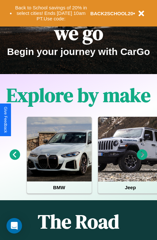
scroll to position [100, 0]
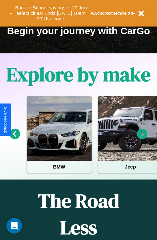
click at [142, 138] on icon at bounding box center [142, 134] width 11 height 11
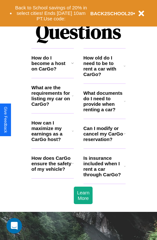
scroll to position [784, 0]
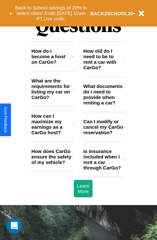
click at [104, 105] on h3 "What documents do I need to provide when renting a car?" at bounding box center [103, 94] width 41 height 22
click at [125, 62] on icon at bounding box center [125, 59] width 2 height 5
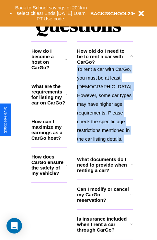
click at [130, 59] on icon at bounding box center [131, 56] width 2 height 5
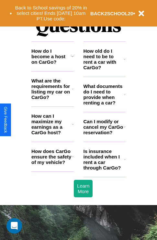
click at [52, 165] on h3 "How does CarGo ensure the safety of my vehicle?" at bounding box center [51, 157] width 40 height 17
click at [104, 135] on h3 "Can I modify or cancel my CarGo reservation?" at bounding box center [103, 127] width 40 height 17
click at [104, 70] on h3 "How old do I need to be to rent a car with CarGo?" at bounding box center [103, 59] width 40 height 22
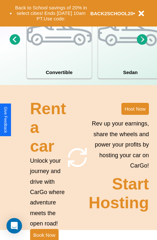
scroll to position [504, 0]
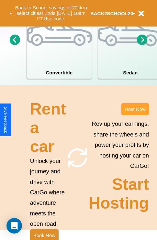
click at [135, 115] on button "Host Now" at bounding box center [135, 109] width 28 height 12
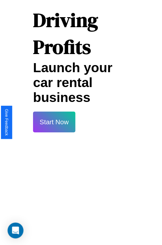
scroll to position [11, 0]
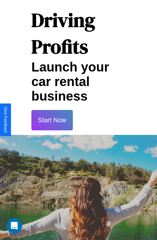
click at [52, 120] on button "Start Now" at bounding box center [51, 120] width 41 height 20
